Goal: Information Seeking & Learning: Learn about a topic

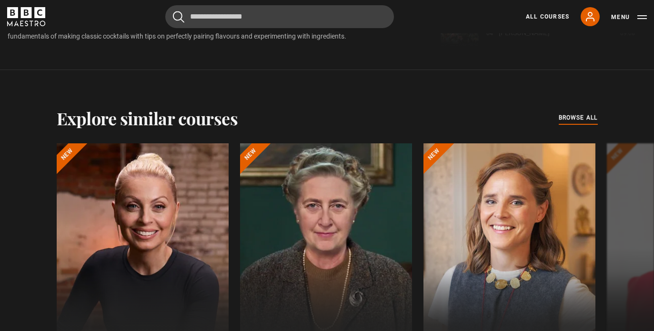
scroll to position [777, 0]
click at [627, 247] on button "Next" at bounding box center [626, 259] width 24 height 24
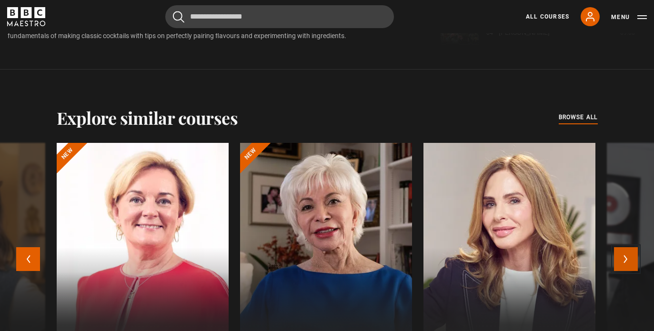
click at [624, 247] on button "Next" at bounding box center [626, 259] width 24 height 24
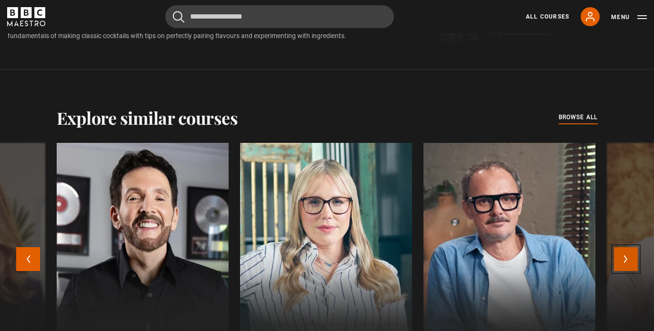
click at [624, 247] on button "Next" at bounding box center [626, 259] width 24 height 24
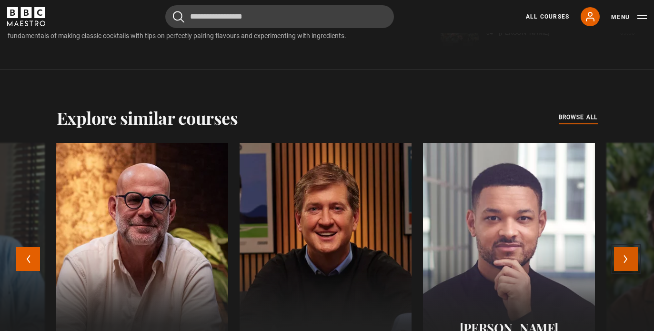
click at [624, 247] on button "Next" at bounding box center [626, 259] width 24 height 24
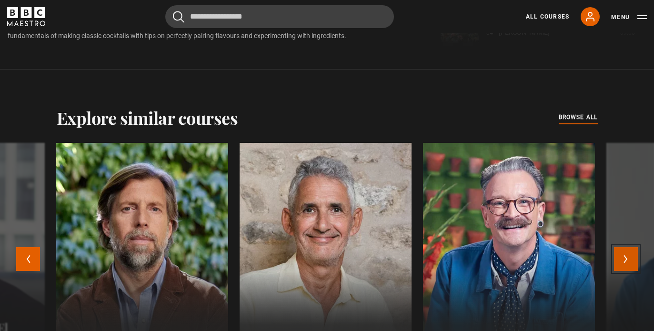
click at [624, 247] on button "Next" at bounding box center [626, 259] width 24 height 24
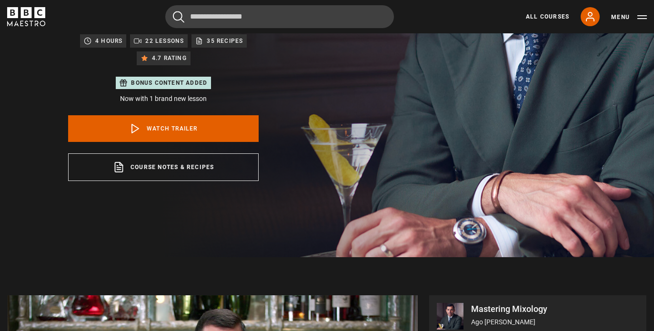
scroll to position [0, 0]
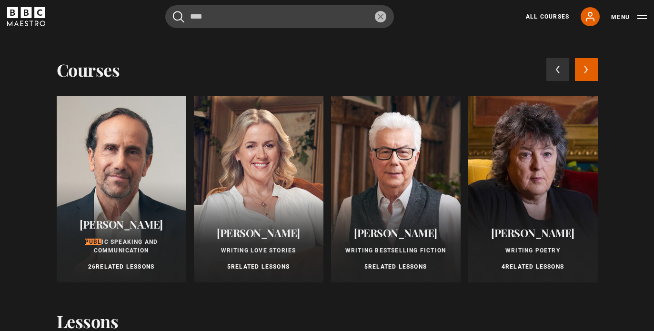
type input "****"
click at [98, 202] on div at bounding box center [122, 189] width 130 height 186
